Goal: Task Accomplishment & Management: Complete application form

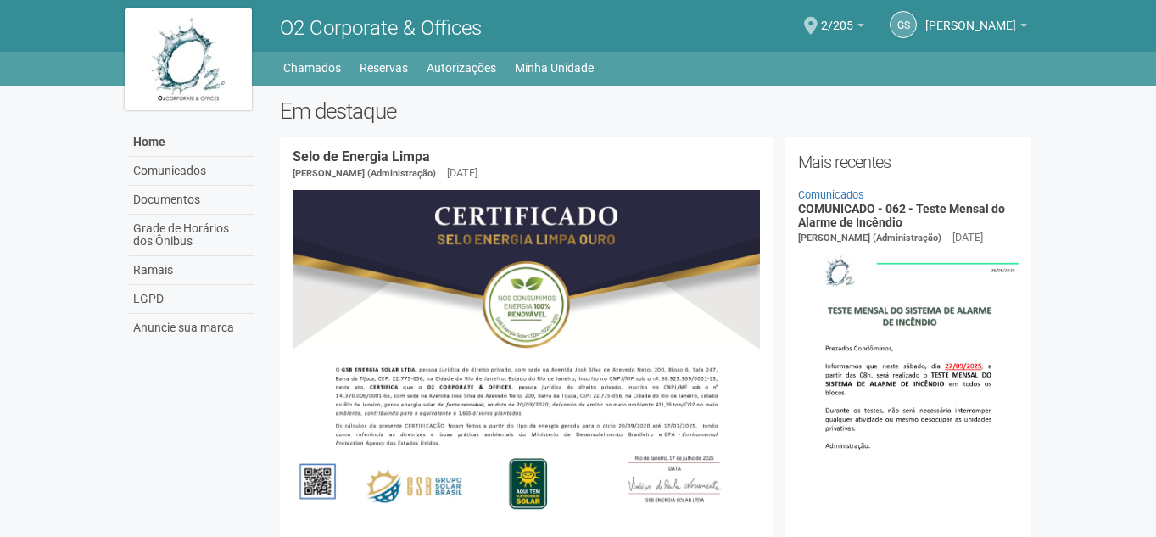
click at [738, 79] on ul "Home Home Comunicados Documentos Grade de Horários dos Ônibus Ramais LGPD Anunc…" at bounding box center [656, 68] width 750 height 24
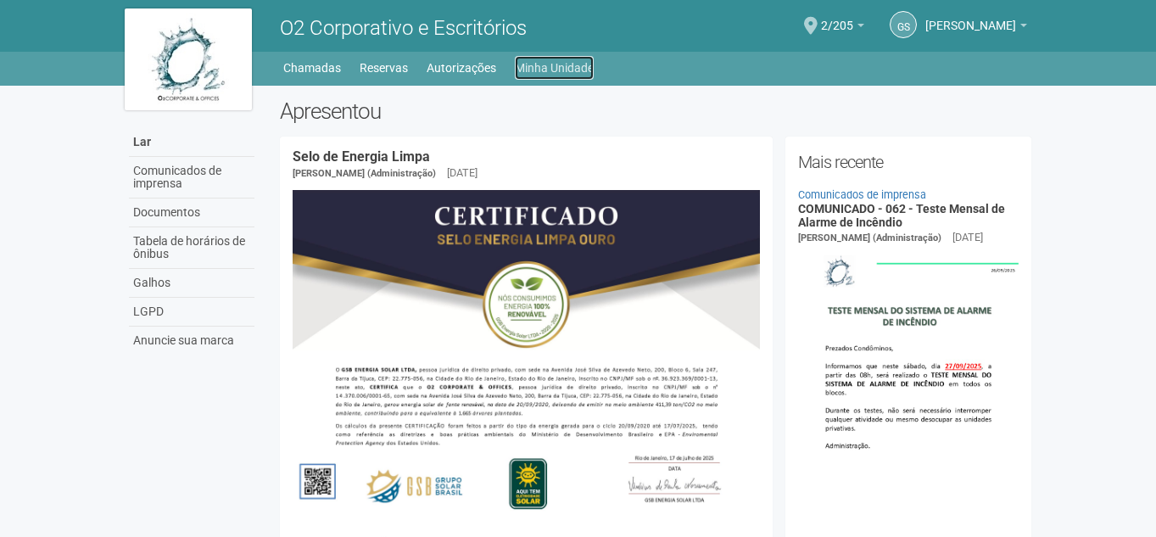
click at [566, 64] on font "Minha Unidade" at bounding box center [554, 68] width 79 height 14
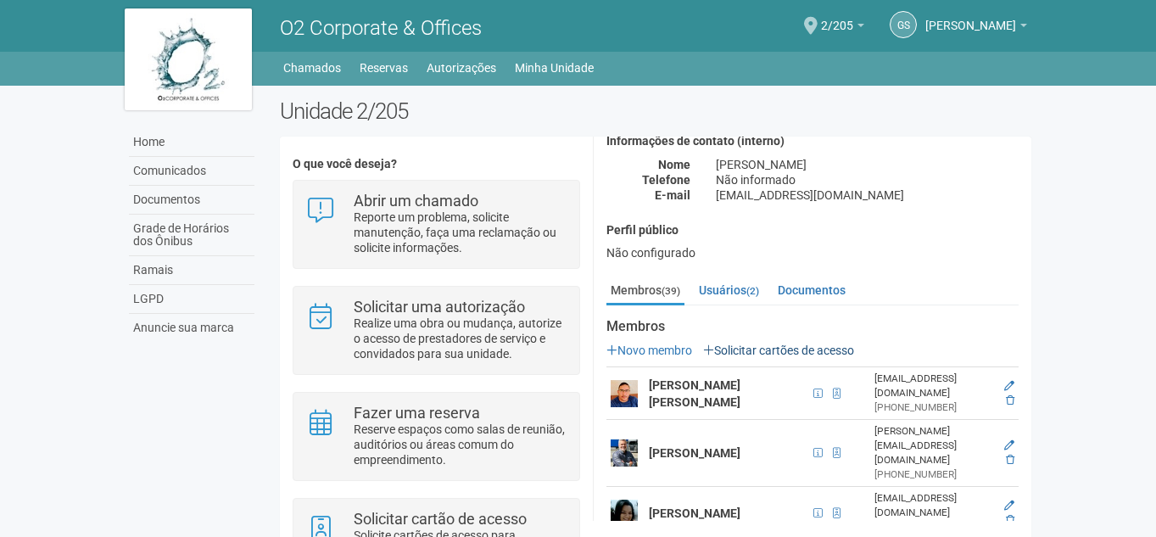
scroll to position [77, 0]
click at [743, 351] on link "Solicitar cartões de acesso" at bounding box center [778, 351] width 151 height 14
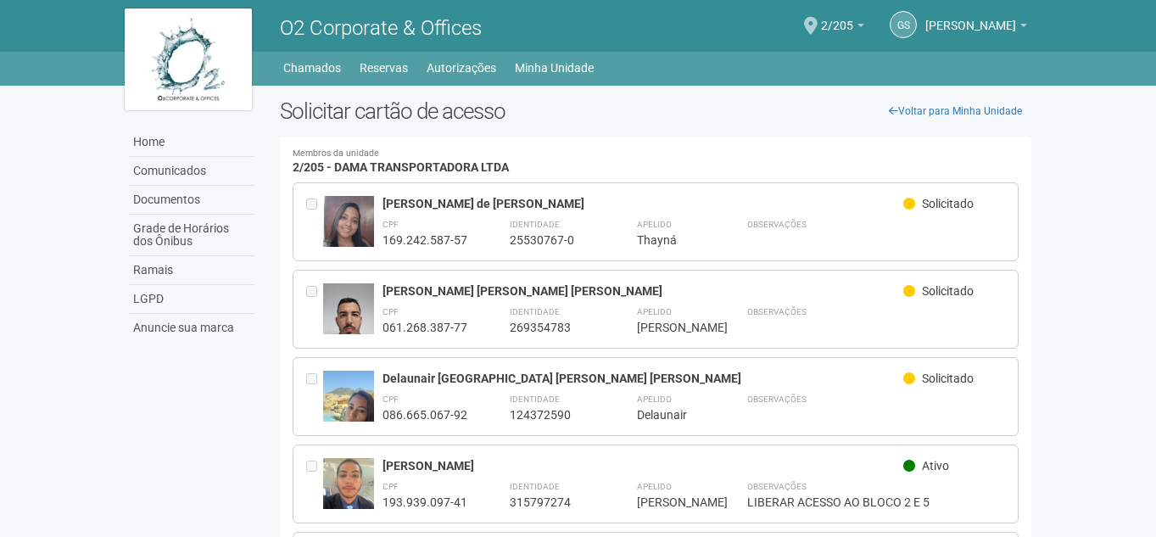
scroll to position [3, 0]
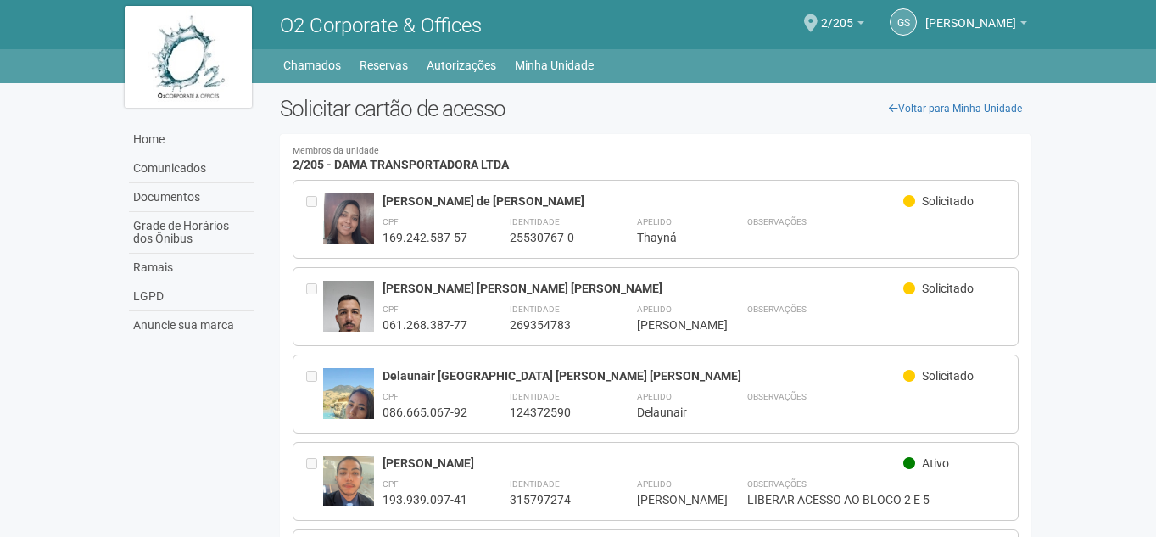
click at [359, 382] on div at bounding box center [348, 393] width 51 height 51
click at [569, 59] on link "Minha Unidade" at bounding box center [554, 65] width 79 height 24
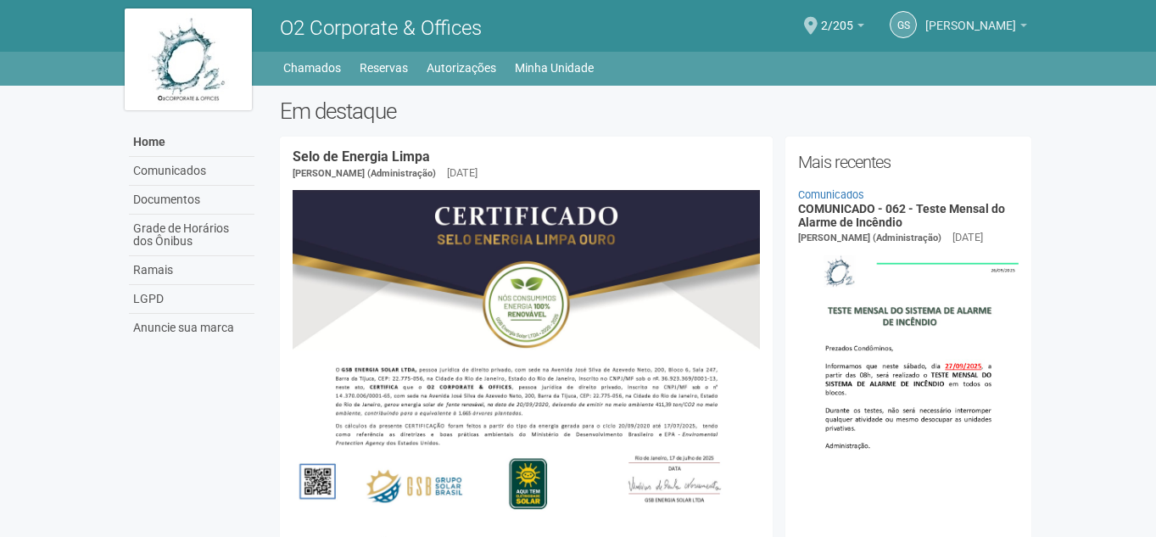
click at [970, 24] on span "[PERSON_NAME]" at bounding box center [970, 18] width 91 height 30
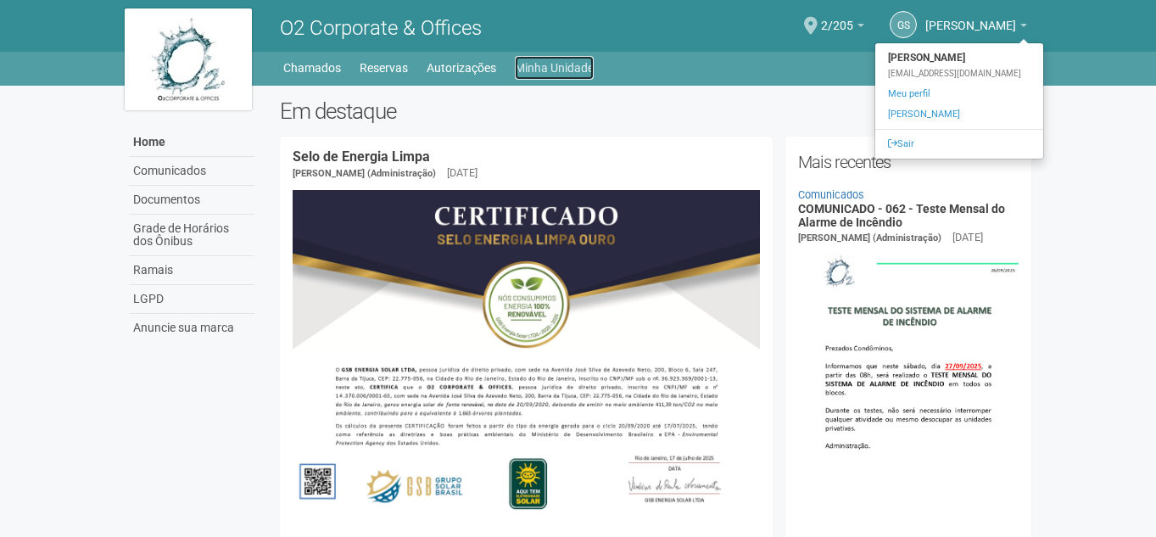
click at [555, 78] on link "Minha Unidade" at bounding box center [554, 68] width 79 height 24
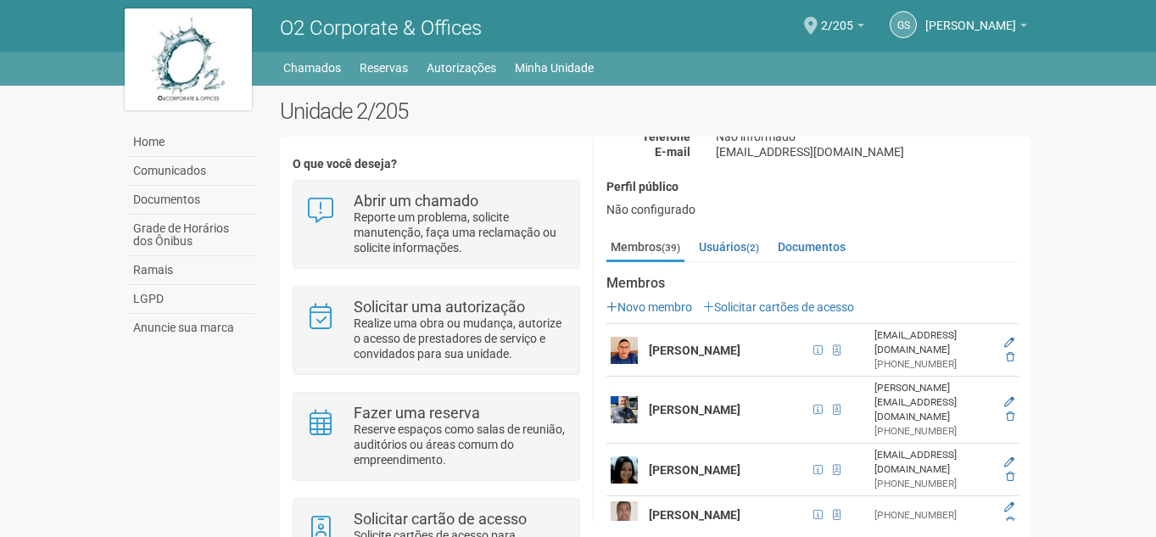
scroll to position [125, 0]
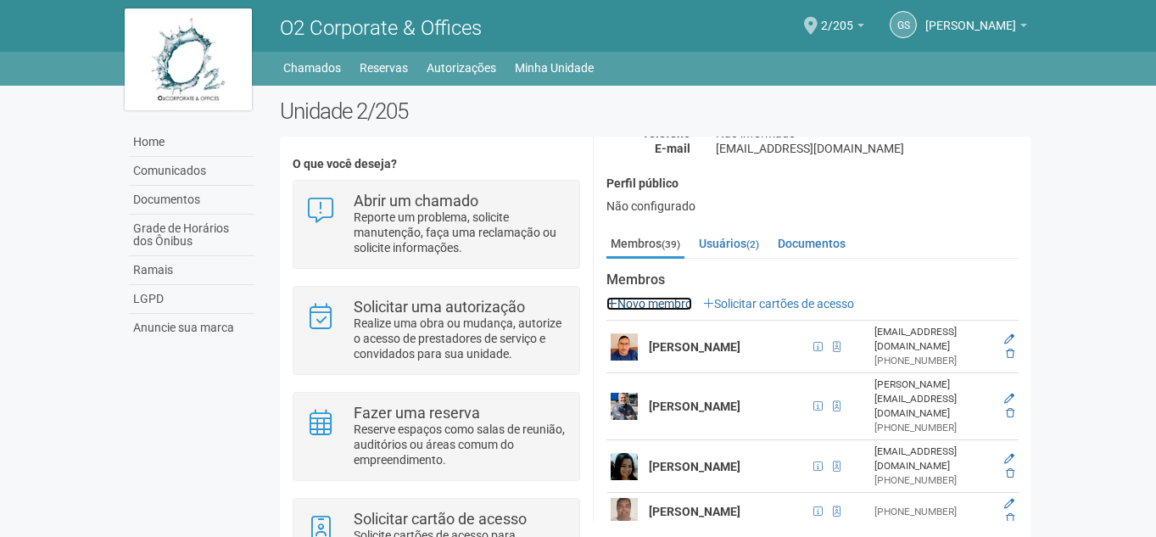
click at [658, 297] on link "Novo membro" at bounding box center [649, 304] width 86 height 14
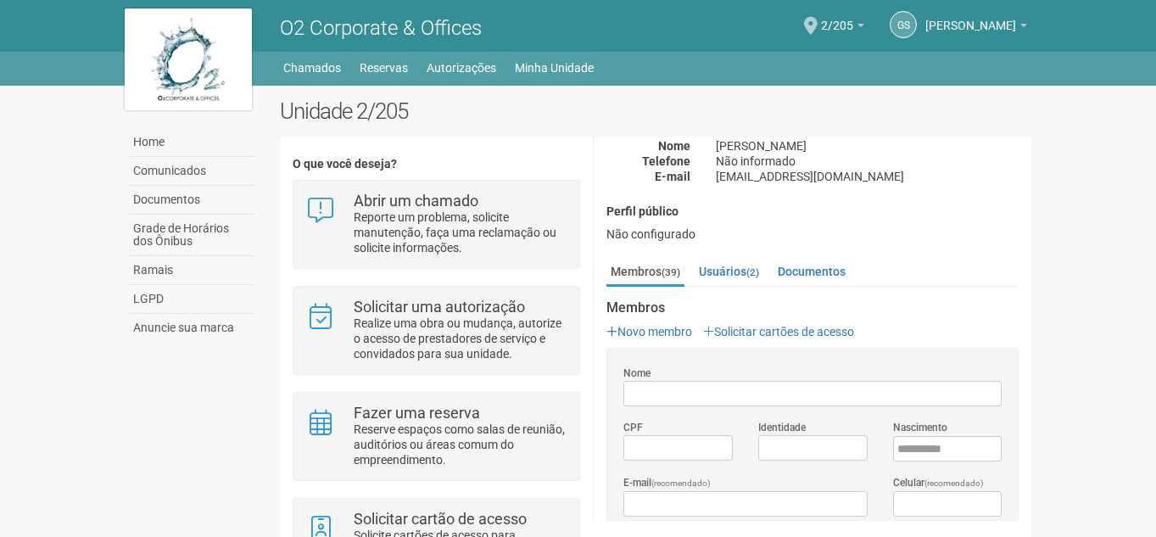
scroll to position [96, 0]
click at [776, 329] on link "Solicitar cartões de acesso" at bounding box center [778, 333] width 151 height 14
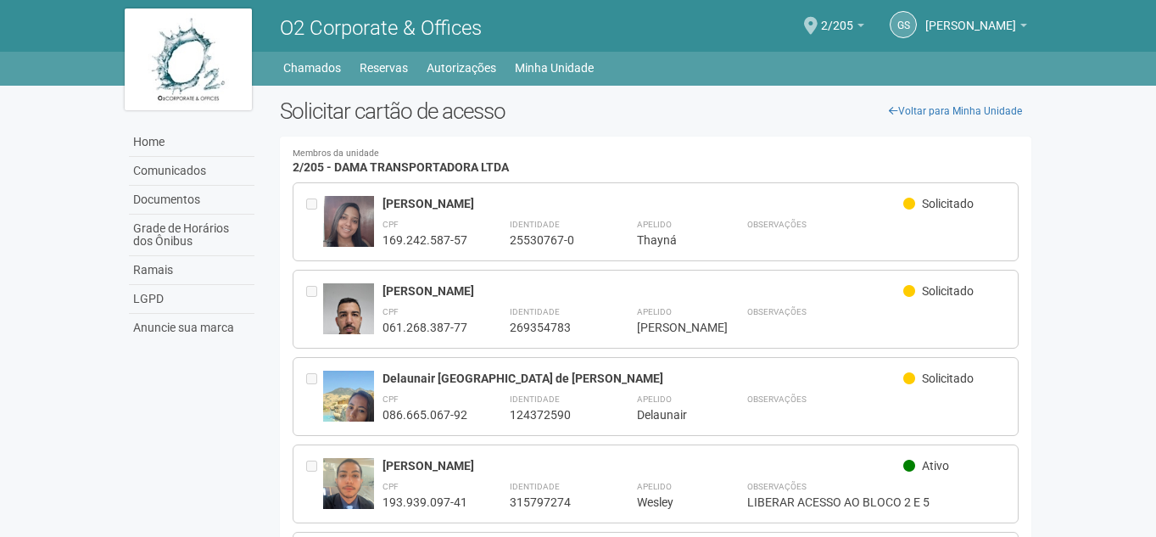
click at [1111, 257] on body "Aguarde... O2 Corporate & Offices GS Gilberto Stiebler Filho Gilberto Stiebler …" at bounding box center [578, 268] width 1156 height 537
